Goal: Task Accomplishment & Management: Manage account settings

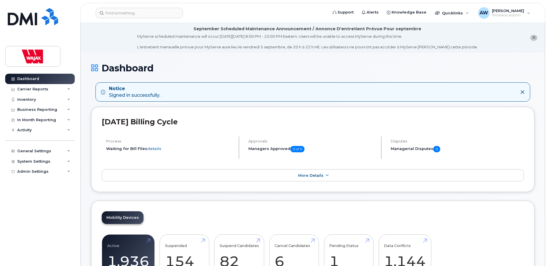
click at [536, 38] on icon "close notification" at bounding box center [534, 38] width 4 height 4
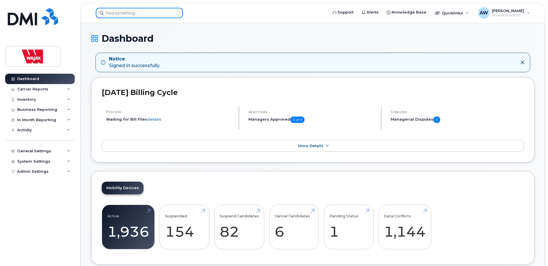
click at [154, 14] on input at bounding box center [139, 13] width 87 height 10
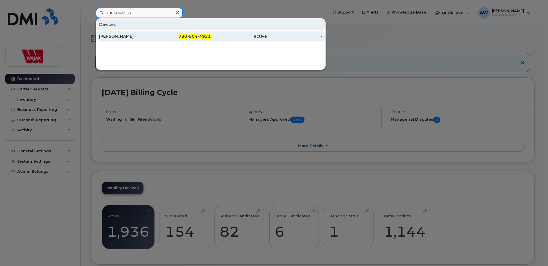
type input "7805044951"
click at [162, 40] on div "780 - 504 - 4951" at bounding box center [183, 36] width 56 height 10
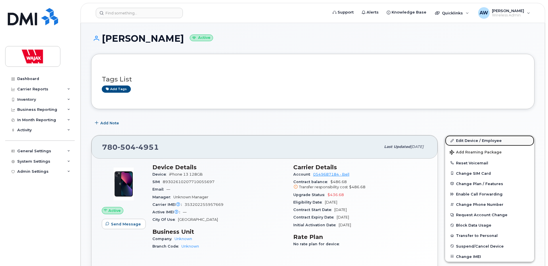
click at [474, 141] on link "Edit Device / Employee" at bounding box center [489, 140] width 89 height 10
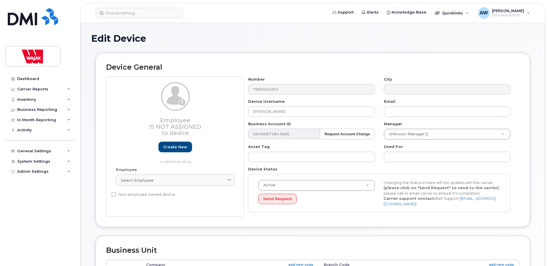
select select "23291731"
drag, startPoint x: 274, startPoint y: 111, endPoint x: 211, endPoint y: 113, distance: 63.6
click at [211, 113] on div "Employee Is not assigned to device Create new or select existing Employee Selec…" at bounding box center [313, 147] width 414 height 140
paste input "Rene Desorcy"
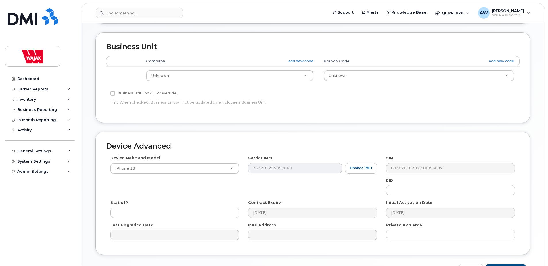
scroll to position [125, 0]
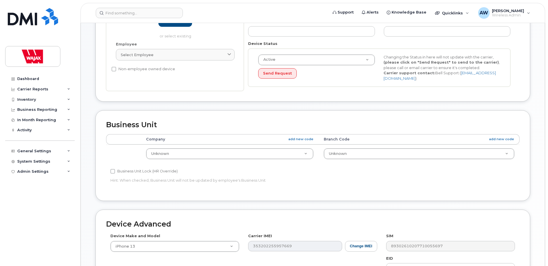
type input "Rene Desorcy"
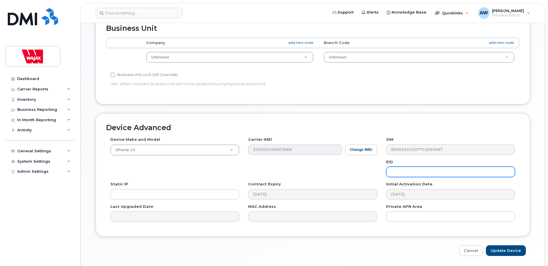
scroll to position [241, 0]
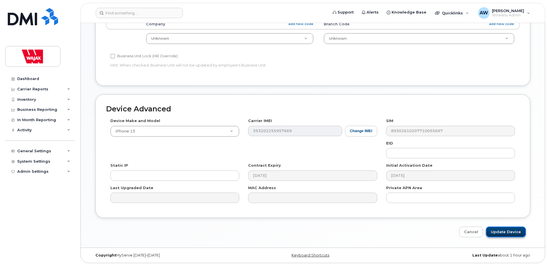
click at [506, 232] on input "Update Device" at bounding box center [506, 231] width 40 height 11
type input "Saving..."
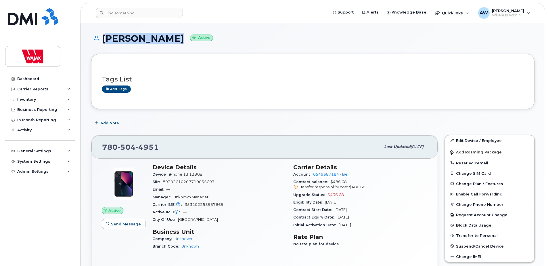
drag, startPoint x: 167, startPoint y: 40, endPoint x: 103, endPoint y: 45, distance: 64.3
click at [103, 45] on div "Rene Desorcy Active" at bounding box center [313, 43] width 444 height 20
drag, startPoint x: 132, startPoint y: 144, endPoint x: 102, endPoint y: 147, distance: 30.3
click at [102, 147] on div "780 504 4951 Last updated Sep 02, 2025" at bounding box center [264, 146] width 346 height 23
copy span "780 504 4951"
